Goal: Check status: Check status

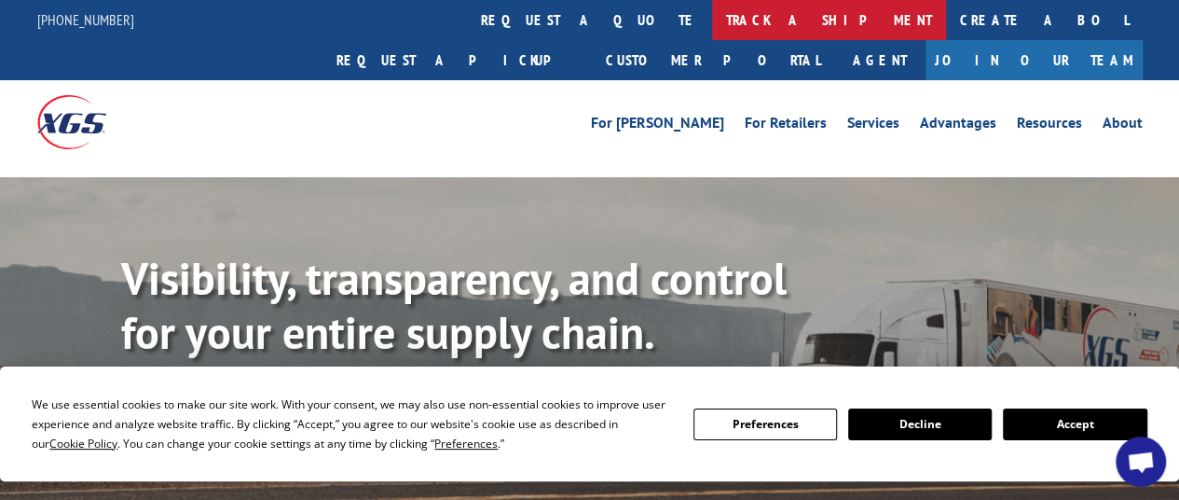
click at [712, 14] on link "track a shipment" at bounding box center [829, 20] width 234 height 40
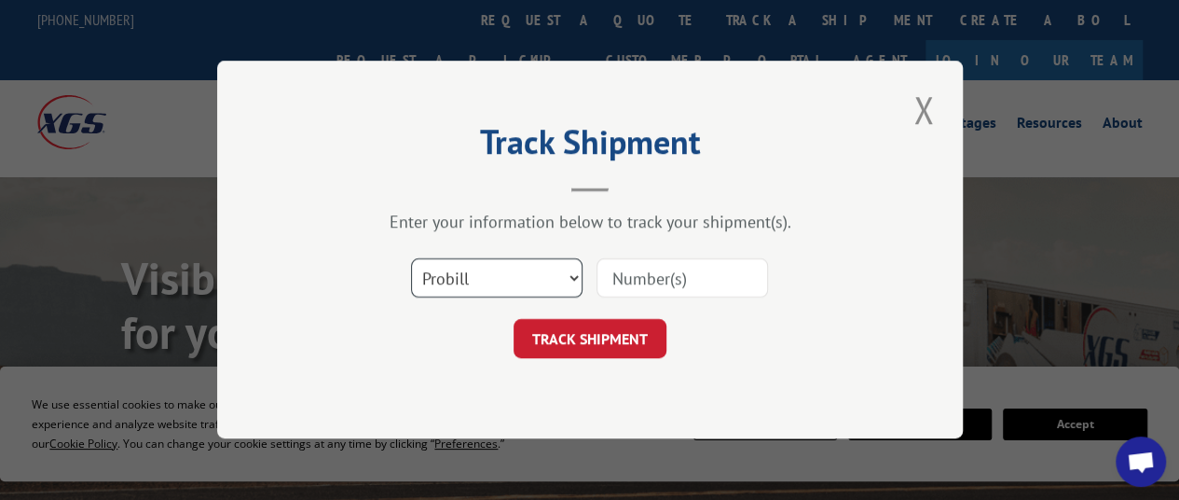
click at [575, 272] on select "Select category... Probill BOL PO" at bounding box center [497, 278] width 172 height 39
select select "bol"
click at [411, 259] on select "Select category... Probill BOL PO" at bounding box center [497, 278] width 172 height 39
click at [633, 272] on input at bounding box center [683, 278] width 172 height 39
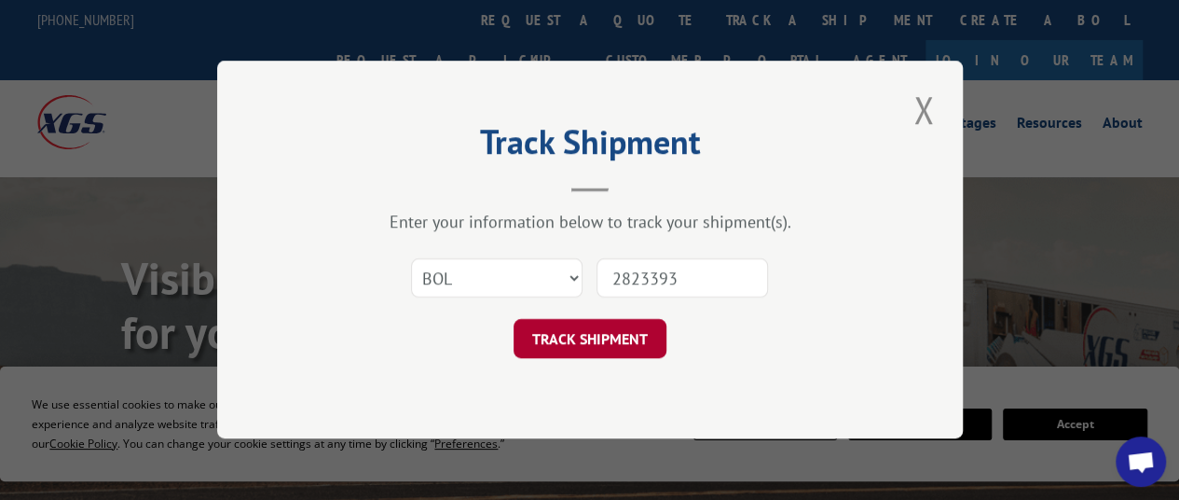
type input "2823393"
click at [602, 329] on button "TRACK SHIPMENT" at bounding box center [590, 339] width 153 height 39
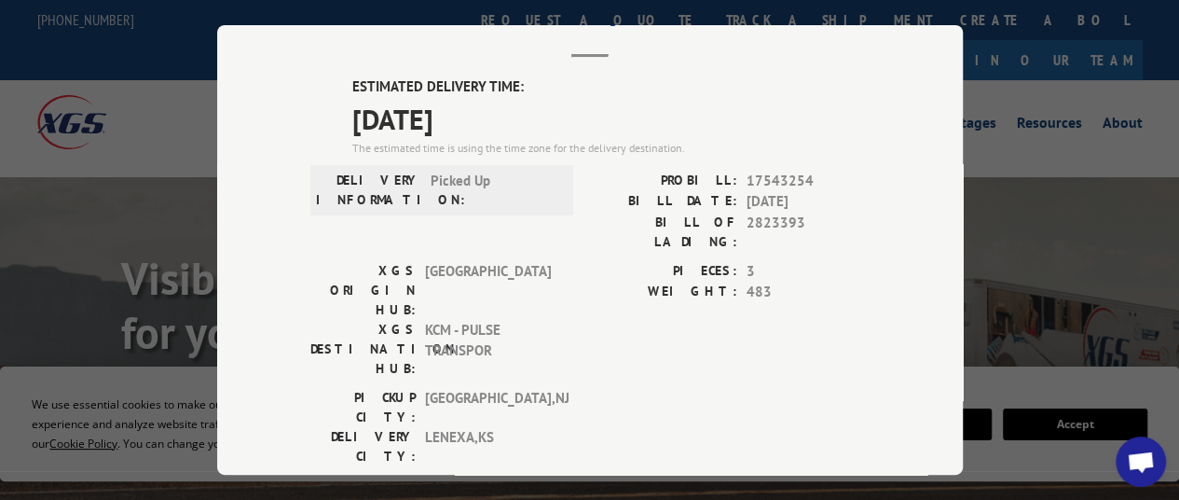
scroll to position [102, 0]
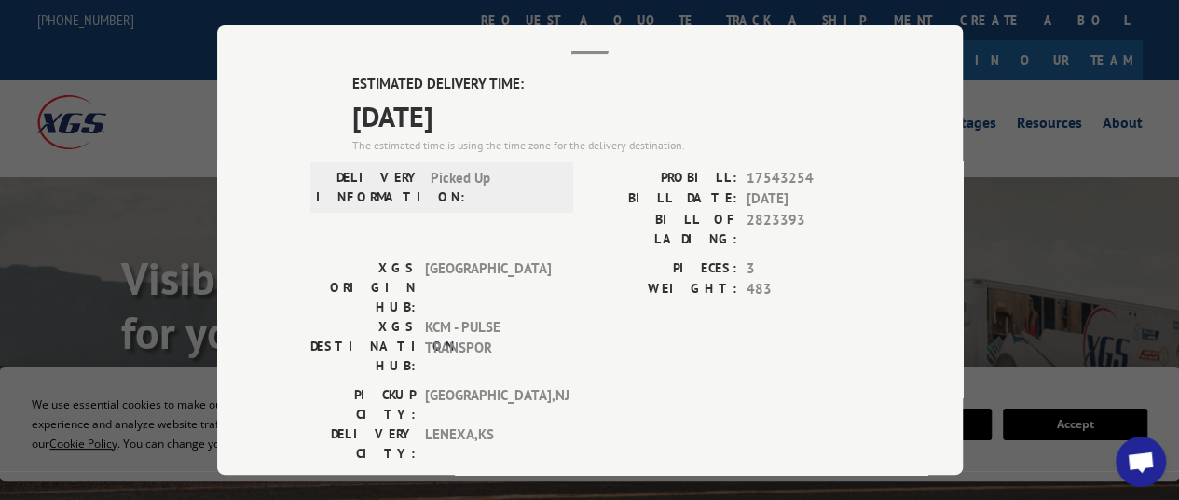
click at [581, 384] on div "[GEOGRAPHIC_DATA]: [GEOGRAPHIC_DATA] , [GEOGRAPHIC_DATA] DELIVERY CITY: [GEOGRA…" at bounding box center [589, 428] width 559 height 88
